Goal: Navigation & Orientation: Find specific page/section

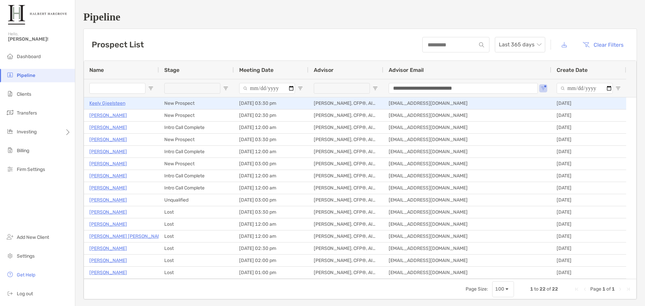
click at [111, 102] on p "Keely Gjeelsteen" at bounding box center [107, 103] width 36 height 8
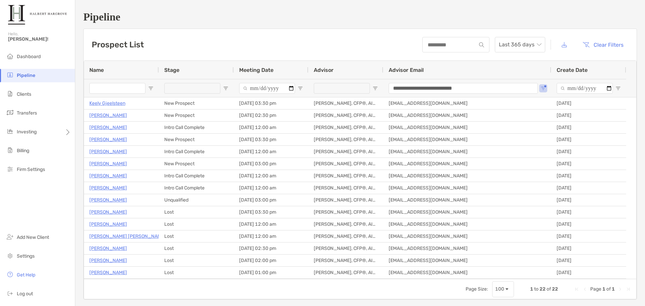
click at [147, 11] on h1 "Pipeline" at bounding box center [359, 17] width 553 height 12
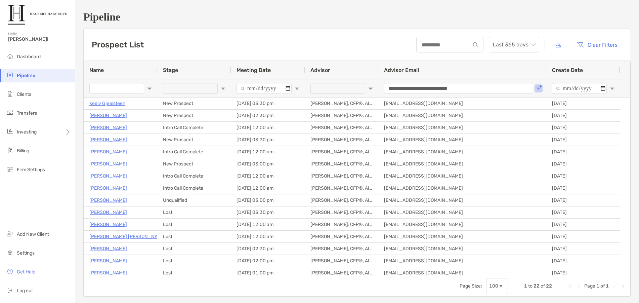
click at [231, 16] on h1 "Pipeline" at bounding box center [356, 17] width 547 height 12
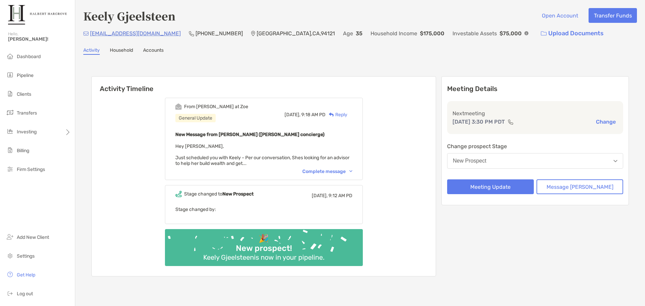
click at [346, 171] on div "Complete message" at bounding box center [327, 172] width 50 height 6
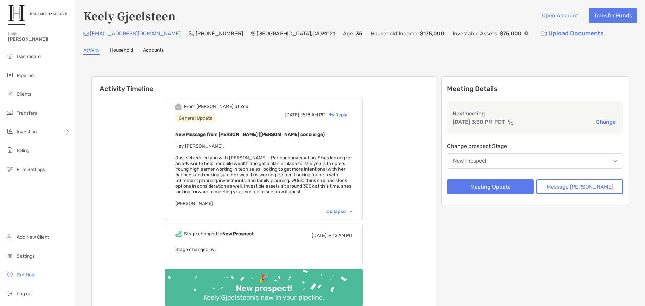
click at [524, 33] on img at bounding box center [526, 33] width 4 height 4
click at [465, 20] on strong "$75,000" at bounding box center [473, 18] width 19 height 7
drag, startPoint x: 448, startPoint y: 21, endPoint x: 485, endPoint y: 21, distance: 36.3
click at [485, 21] on div "Cash $75,000" at bounding box center [466, 17] width 47 height 13
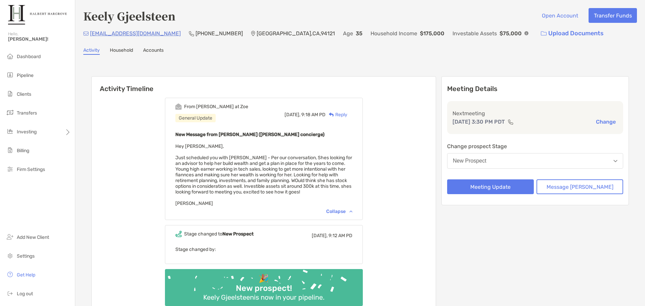
click at [253, 29] on div "San Francisco , CA , 94121" at bounding box center [293, 33] width 84 height 14
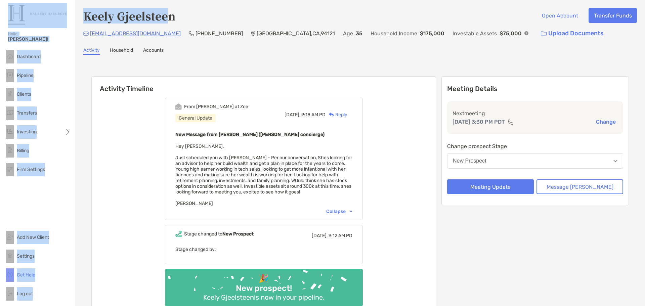
drag, startPoint x: 74, startPoint y: 19, endPoint x: 167, endPoint y: 19, distance: 93.0
click at [167, 19] on div "Hello, Jake! Dashboard Pipeline Clients Transfers Investing Billing Firm Settin…" at bounding box center [322, 153] width 645 height 306
click at [167, 19] on h4 "Keely Gjeelsteen" at bounding box center [129, 15] width 92 height 15
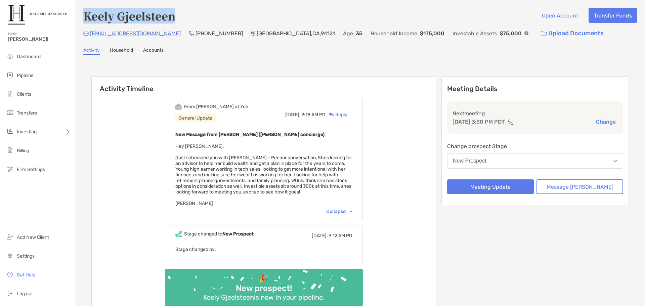
drag, startPoint x: 212, startPoint y: 21, endPoint x: 86, endPoint y: 20, distance: 125.3
click at [86, 20] on div "Keely Gjeelsteen Open Account Transfer Funds" at bounding box center [359, 15] width 553 height 15
click at [204, 74] on div "Activity Timeline From Ariella at Zoe General Update Today, 9:18 AM PD Reply Ne…" at bounding box center [359, 197] width 537 height 255
click at [36, 75] on li "Pipeline" at bounding box center [37, 75] width 75 height 13
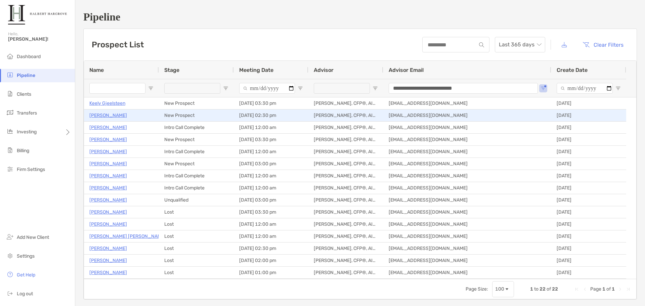
click at [106, 114] on p "[PERSON_NAME]" at bounding box center [108, 115] width 38 height 8
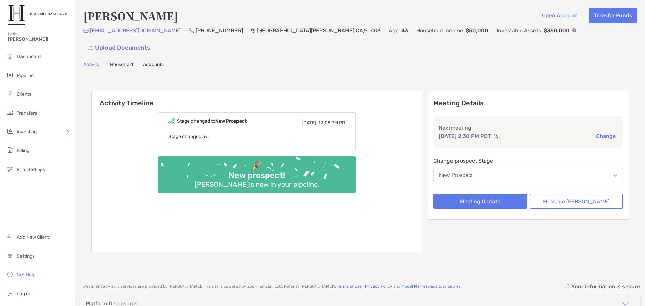
click at [181, 84] on div "Activity Timeline Stage changed to [GEOGRAPHIC_DATA] [DATE], 12:05 PM PD Stage …" at bounding box center [359, 172] width 537 height 176
click at [572, 32] on img at bounding box center [574, 30] width 4 height 4
click at [354, 17] on div "[PERSON_NAME] Open Account Transfer Funds" at bounding box center [359, 15] width 553 height 15
drag, startPoint x: 209, startPoint y: 65, endPoint x: 256, endPoint y: 49, distance: 49.2
click at [209, 76] on div "Activity Timeline Stage changed to [GEOGRAPHIC_DATA] [DATE], 12:05 PM PD Stage …" at bounding box center [359, 172] width 553 height 192
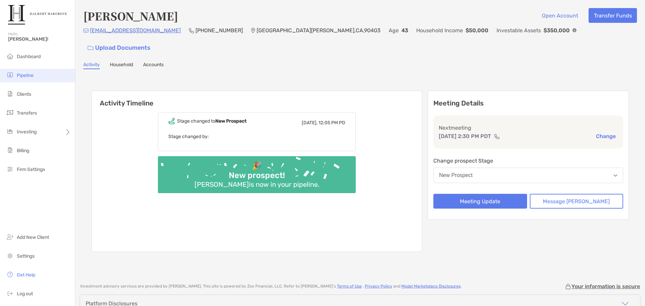
click at [45, 75] on li "Pipeline" at bounding box center [37, 75] width 75 height 13
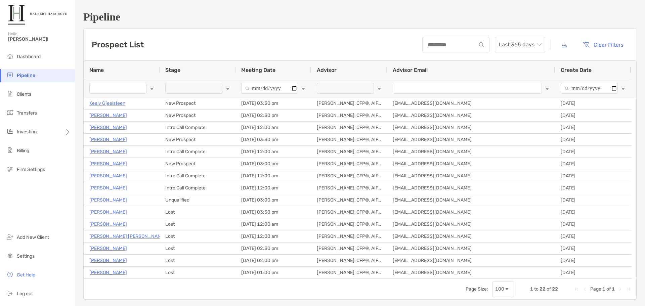
type input "**********"
click at [218, 13] on h1 "Pipeline" at bounding box center [359, 17] width 553 height 12
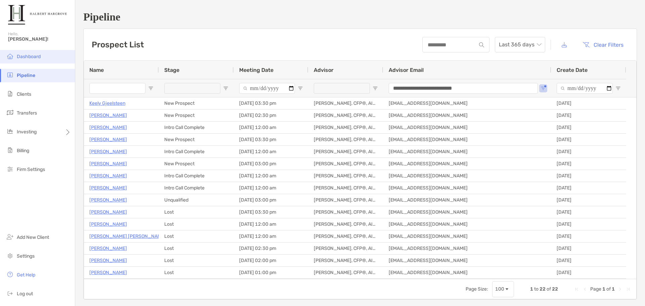
click at [35, 54] on span "Dashboard" at bounding box center [29, 57] width 24 height 6
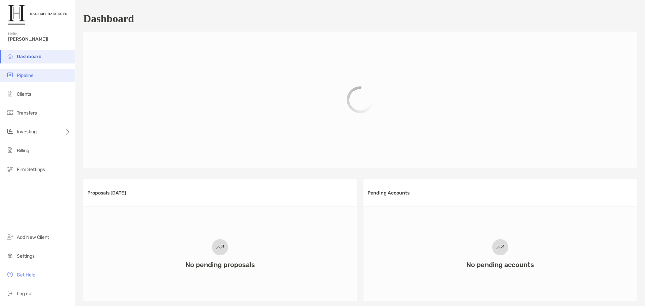
click at [34, 72] on li "Pipeline" at bounding box center [37, 75] width 75 height 13
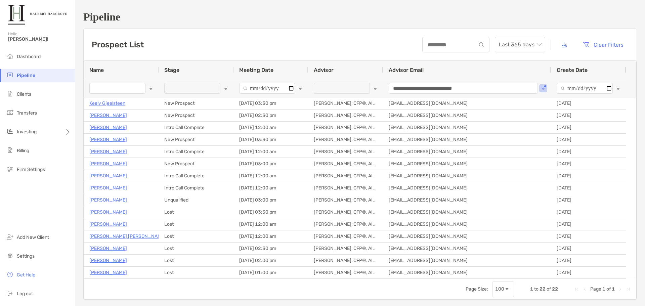
click at [177, 20] on h1 "Pipeline" at bounding box center [359, 17] width 553 height 12
